Goal: Navigation & Orientation: Find specific page/section

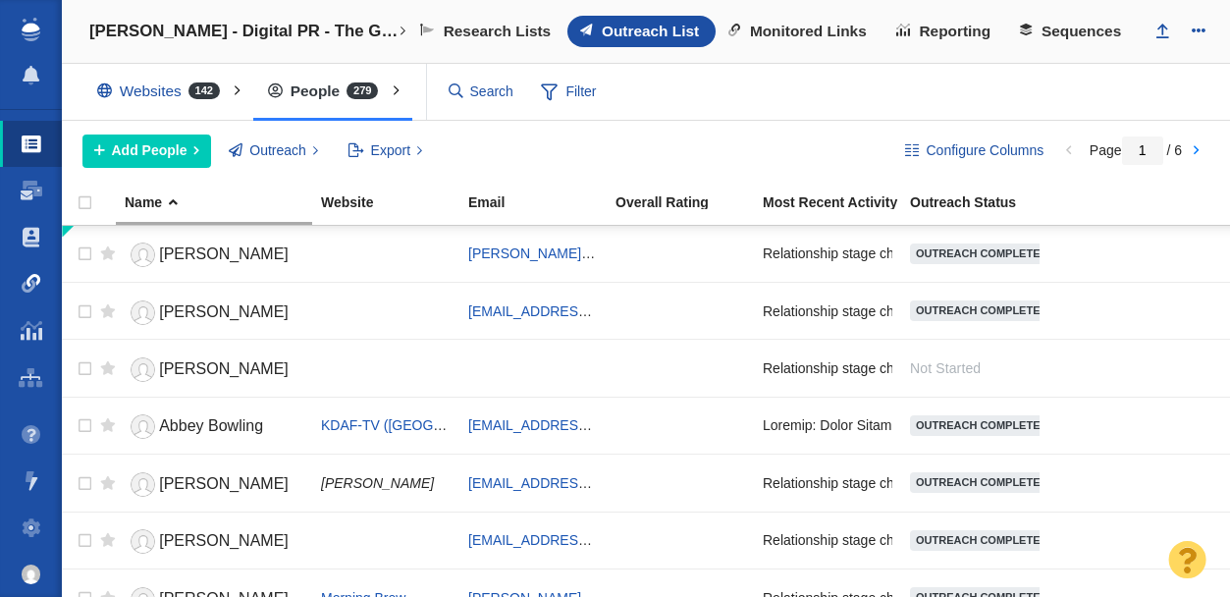
click at [29, 283] on span at bounding box center [32, 284] width 20 height 20
click at [27, 290] on span at bounding box center [32, 284] width 20 height 20
